Goal: Navigation & Orientation: Find specific page/section

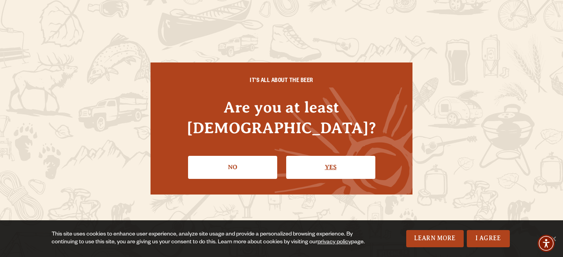
click at [314, 156] on link "Yes" at bounding box center [330, 167] width 89 height 23
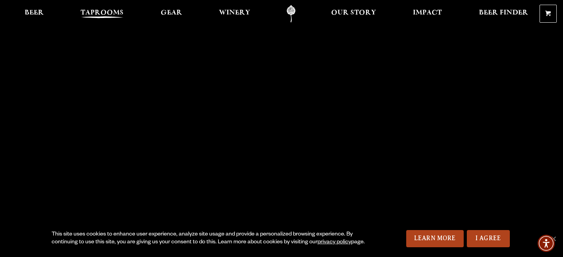
click at [100, 13] on span "Taprooms" at bounding box center [102, 13] width 43 height 6
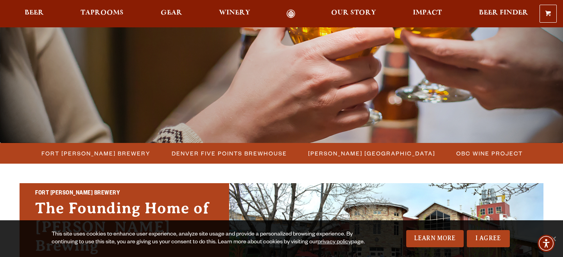
scroll to position [111, 0]
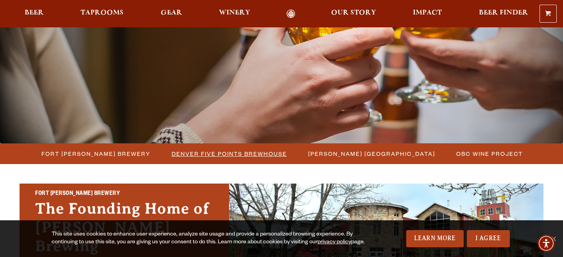
click at [185, 153] on span "Denver Five Points Brewhouse" at bounding box center [229, 153] width 115 height 11
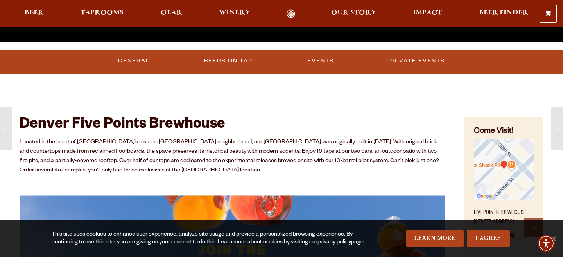
click at [315, 55] on link "Events" at bounding box center [320, 61] width 33 height 18
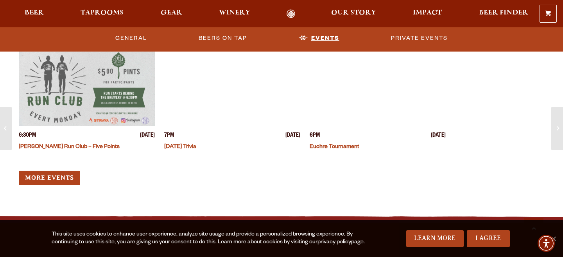
scroll to position [2442, 0]
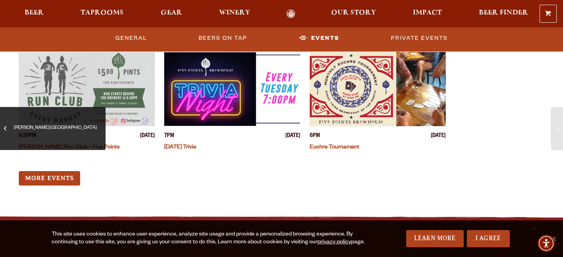
click at [7, 133] on span "[PERSON_NAME][GEOGRAPHIC_DATA]" at bounding box center [53, 128] width 94 height 31
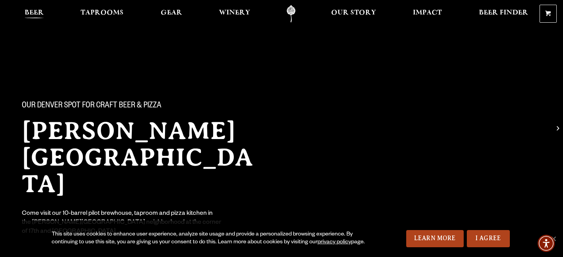
click at [33, 12] on span "Beer" at bounding box center [34, 13] width 19 height 6
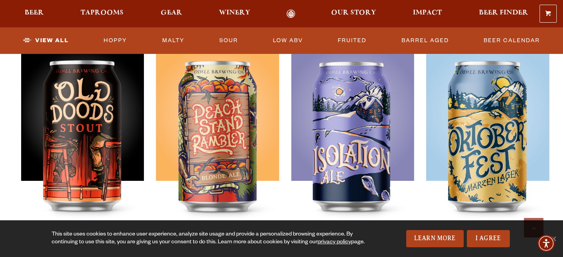
scroll to position [1121, 0]
